Goal: Task Accomplishment & Management: Manage account settings

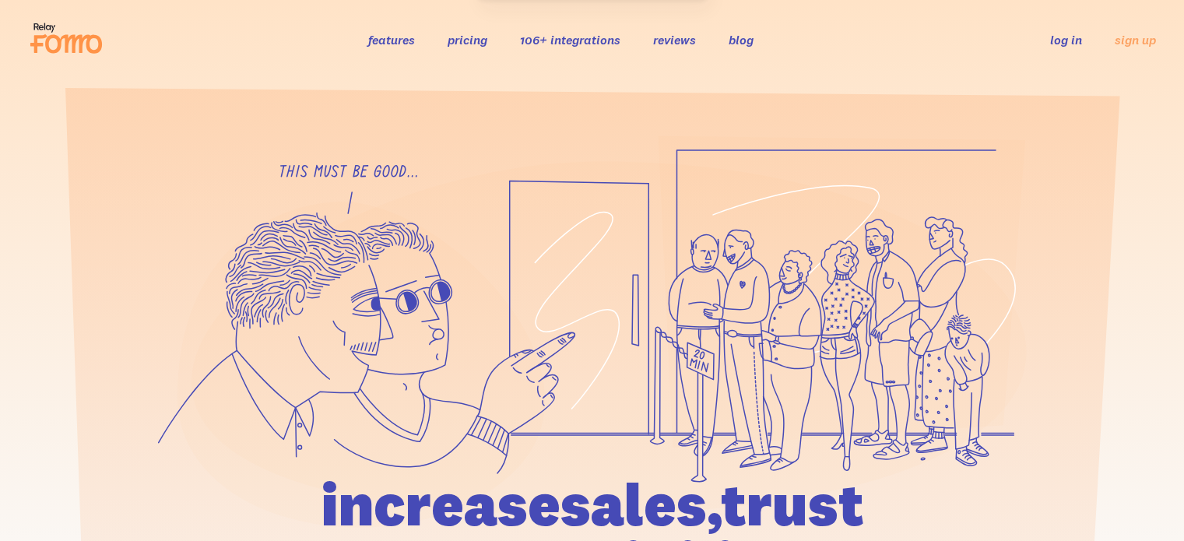
click at [1066, 35] on link "log in" at bounding box center [1066, 40] width 32 height 16
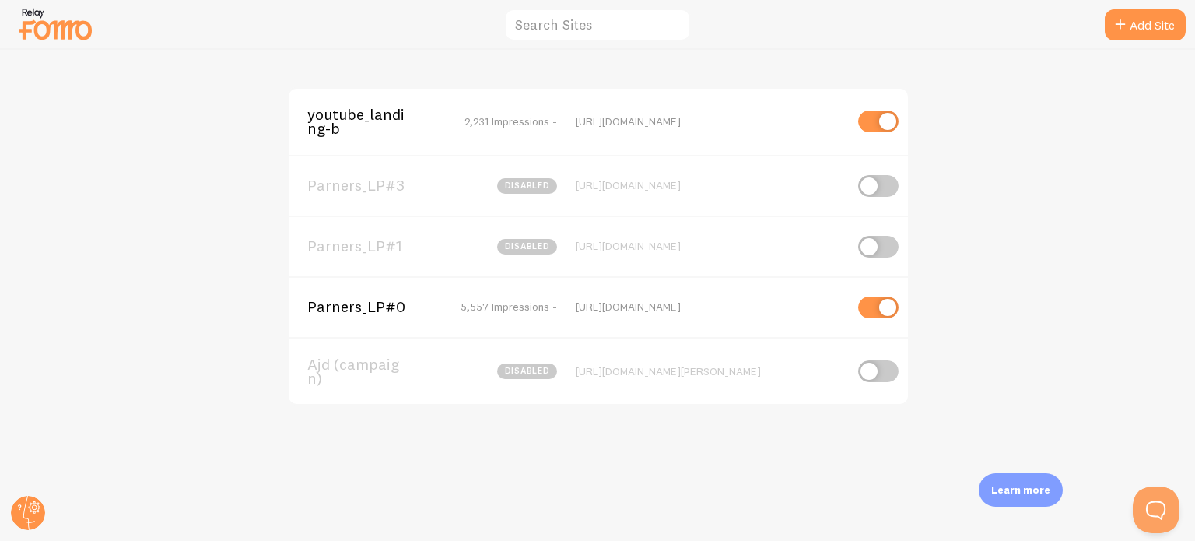
click at [390, 313] on span "Parners_LP#0" at bounding box center [369, 307] width 125 height 14
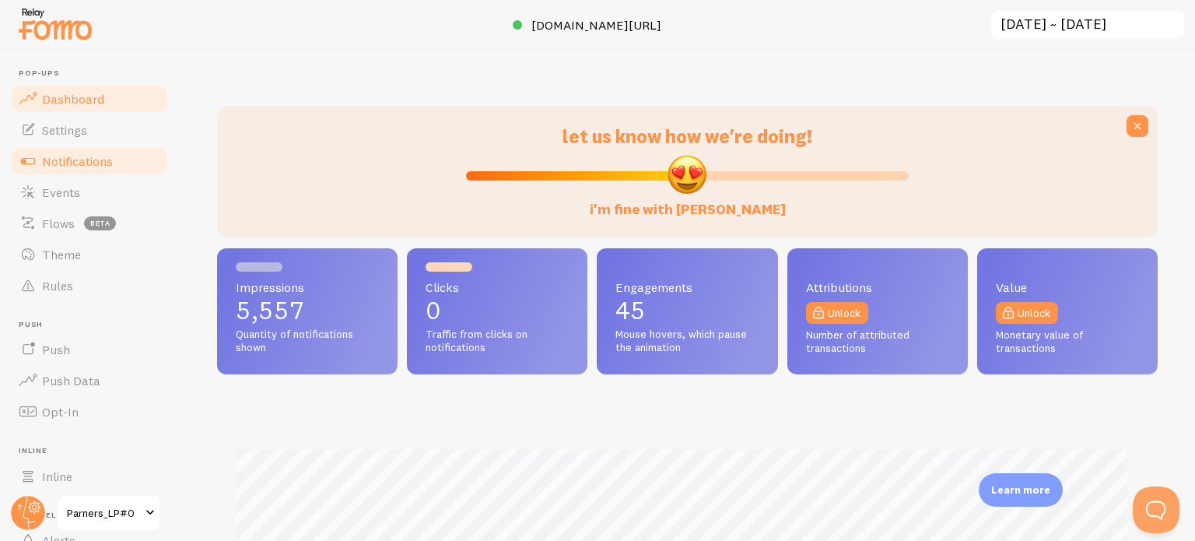
scroll to position [409, 928]
click at [67, 146] on link "Notifications" at bounding box center [89, 161] width 160 height 31
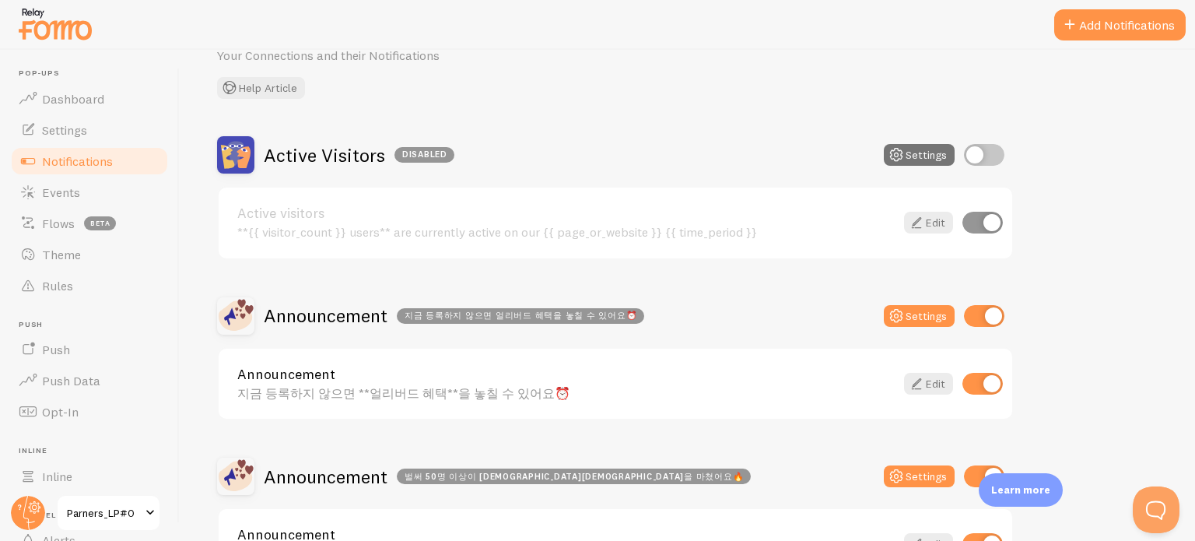
scroll to position [78, 0]
click at [657, 363] on div "Announcement 지금 등록하지 않으면 **얼리버드 혜택**을 놓칠 수 있어요⏰ Edit" at bounding box center [616, 383] width 794 height 71
click at [936, 378] on link "Edit" at bounding box center [928, 383] width 49 height 22
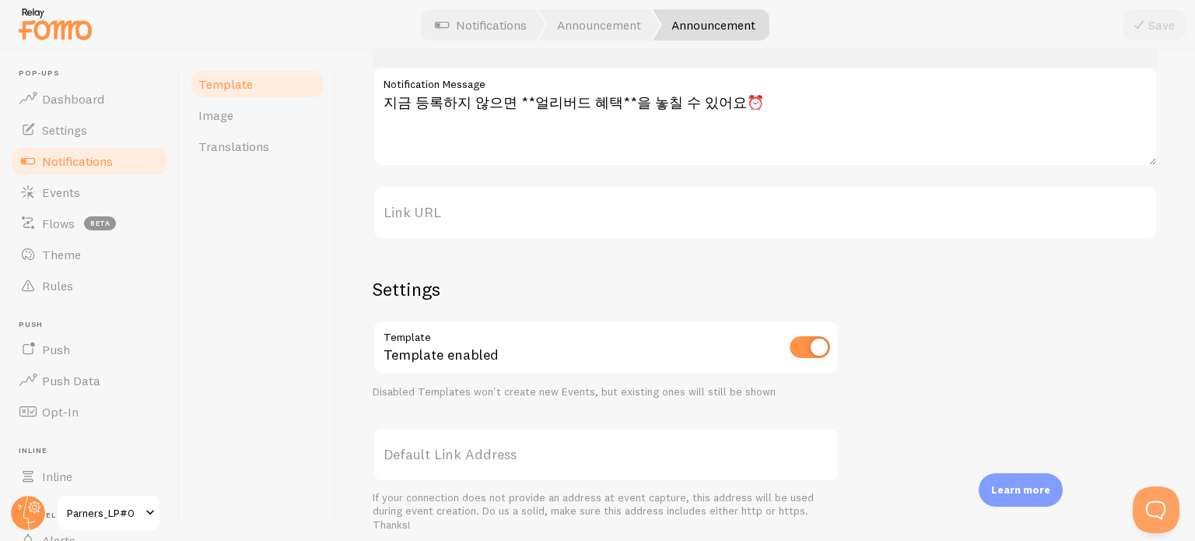
scroll to position [286, 0]
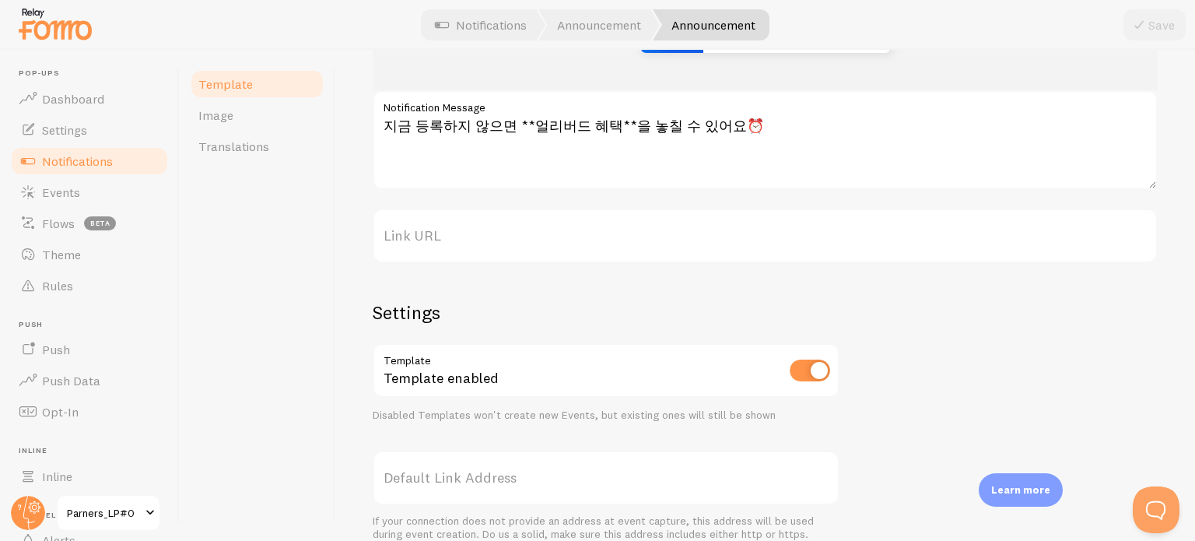
click at [290, 261] on div "Template Image Translations" at bounding box center [258, 295] width 156 height 491
click at [247, 356] on div "Template Image Translations" at bounding box center [258, 295] width 156 height 491
click at [347, 258] on div "Announcement Compose your message using variables and filters, enclosing variab…" at bounding box center [765, 295] width 860 height 491
